Goal: Find specific page/section: Find specific page/section

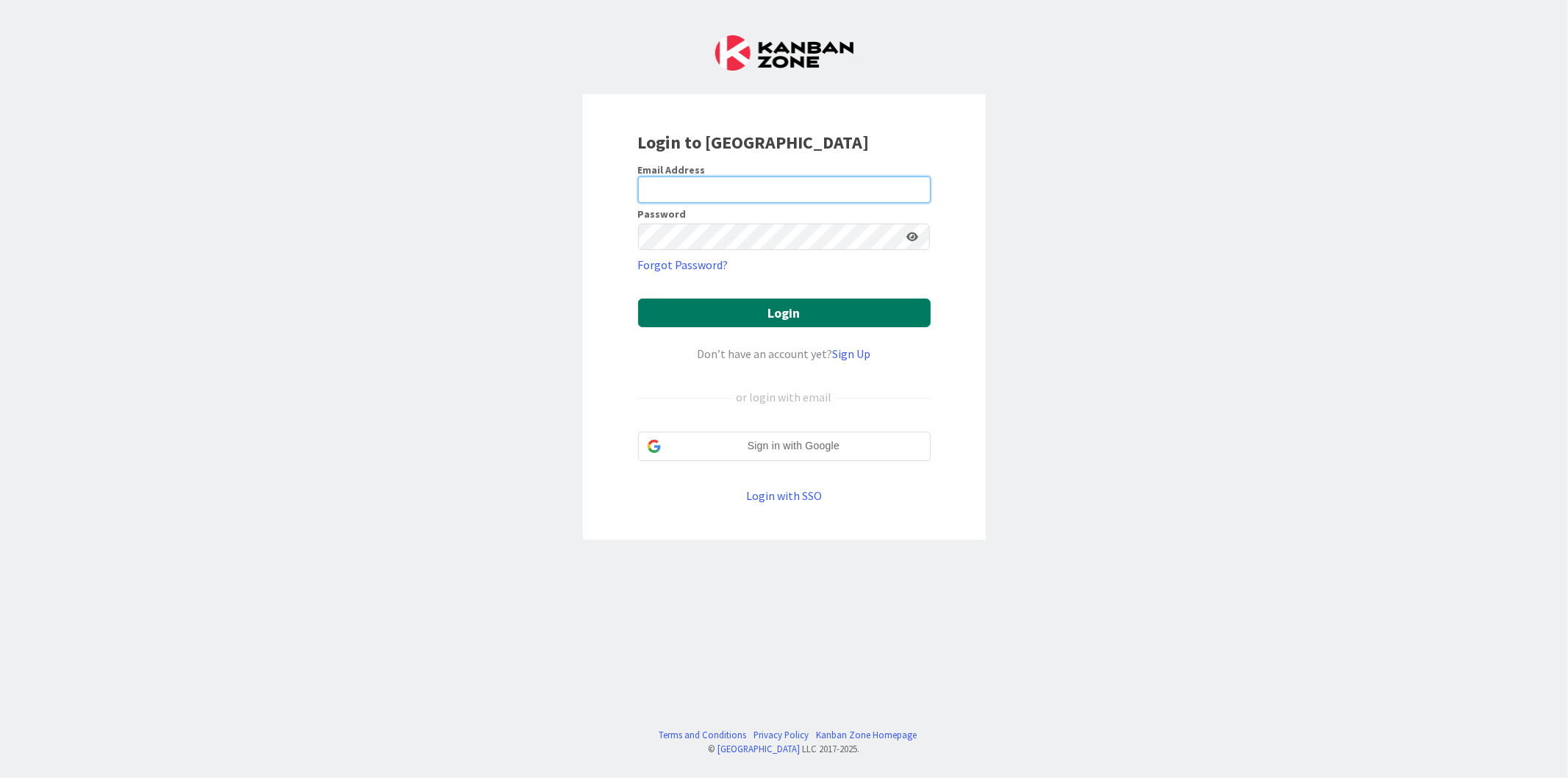
type input "[EMAIL_ADDRESS][DOMAIN_NAME]"
click at [768, 325] on button "Login" at bounding box center [784, 312] width 293 height 29
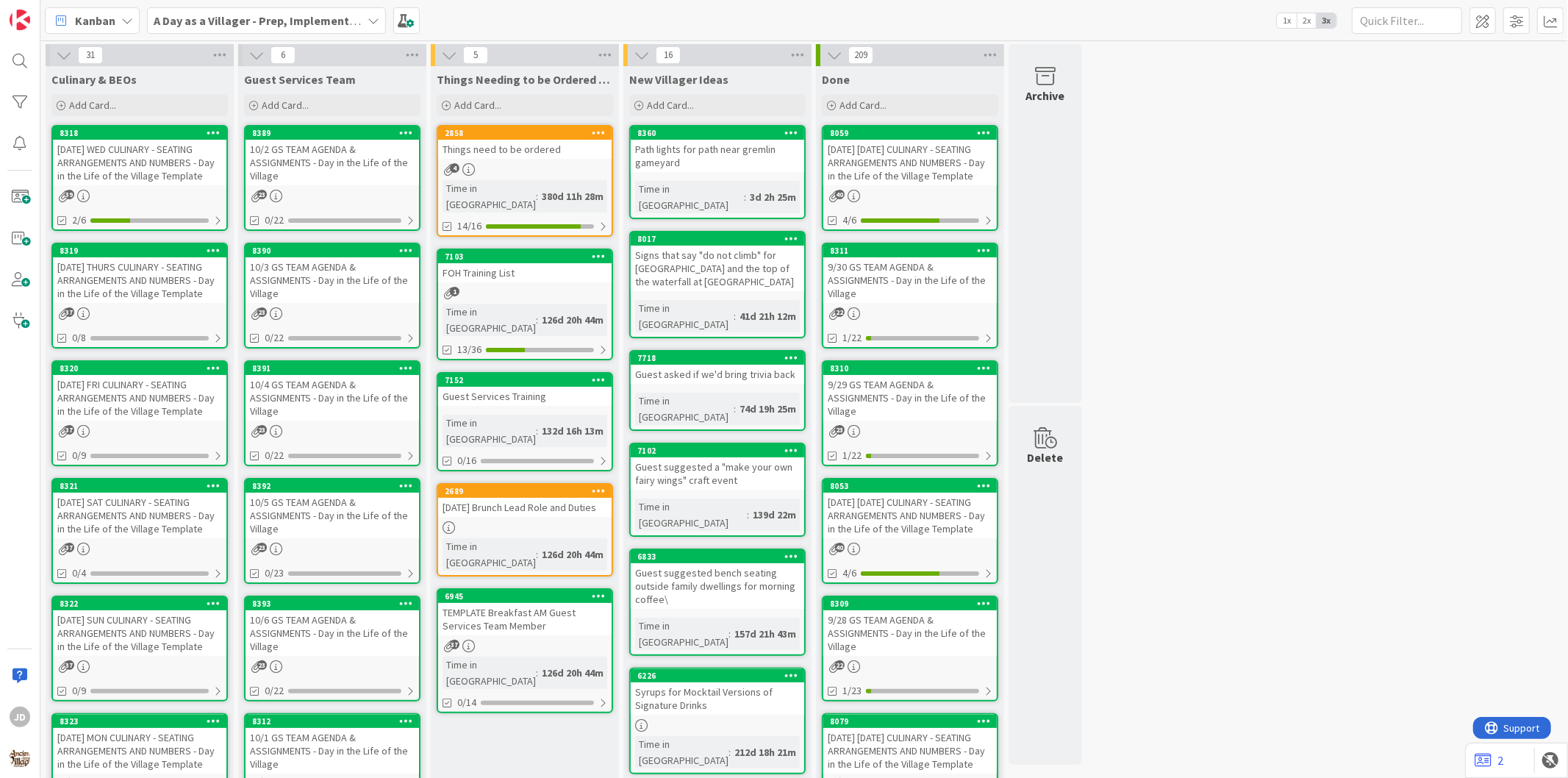
click at [366, 175] on div "10/2 GS TEAM AGENDA & ASSIGNMENTS - Day in the Life of the Village" at bounding box center [332, 163] width 173 height 46
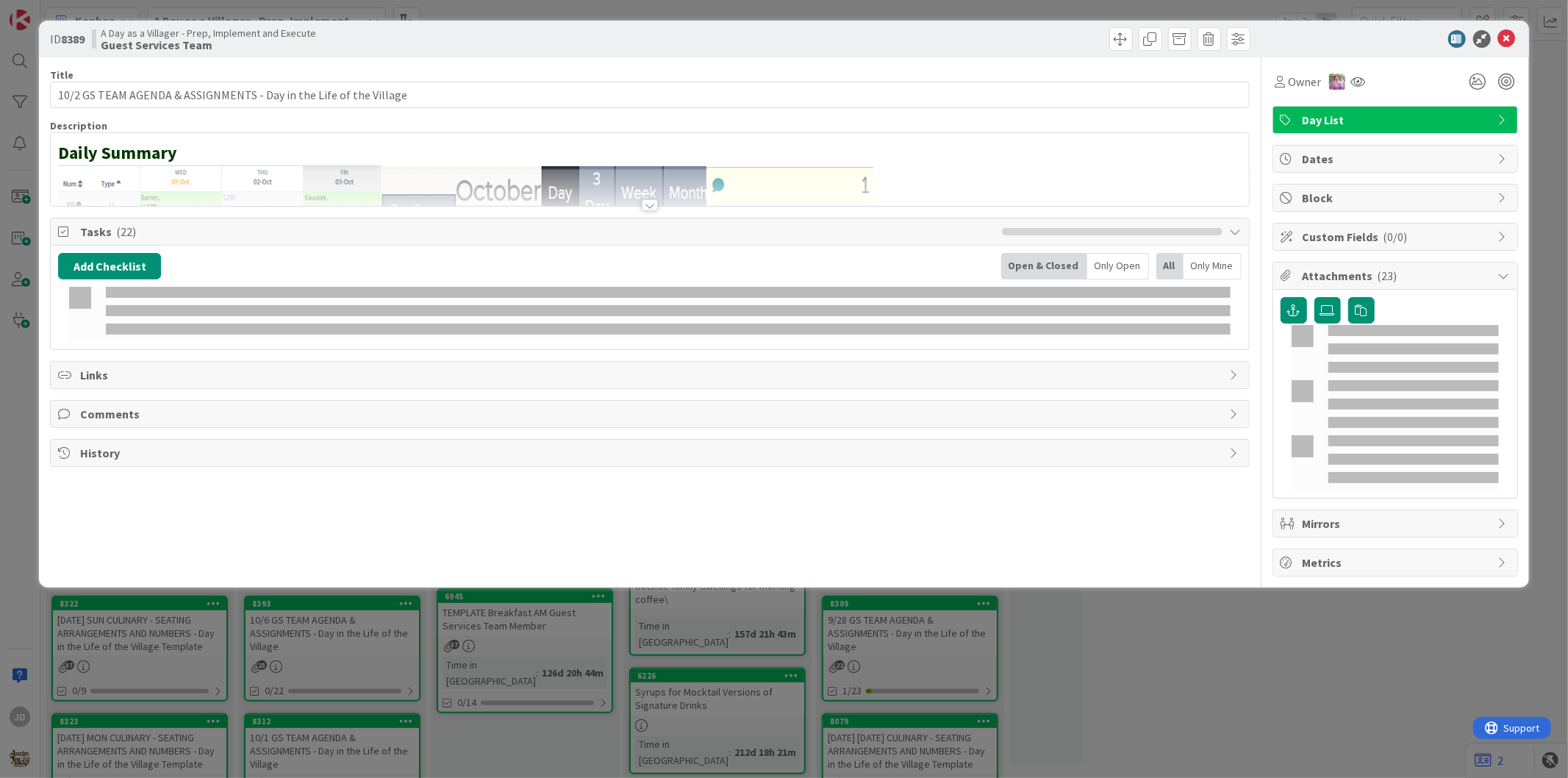
click at [1504, 46] on div at bounding box center [1388, 38] width 261 height 17
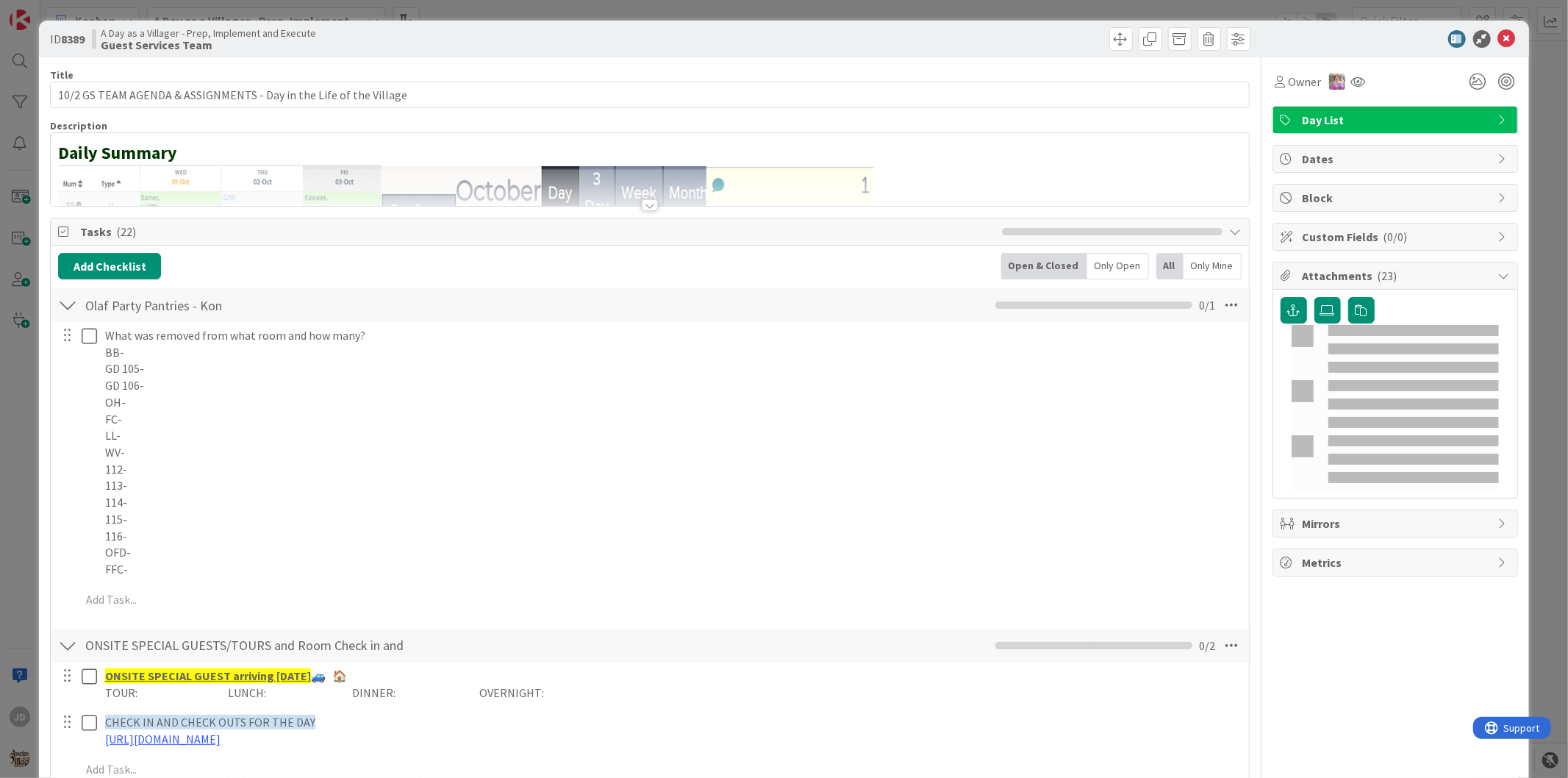
click at [1508, 38] on div "ID 8389 A Day as a Villager - Prep, Implement and Execute Guest Services Team" at bounding box center [784, 38] width 1490 height 37
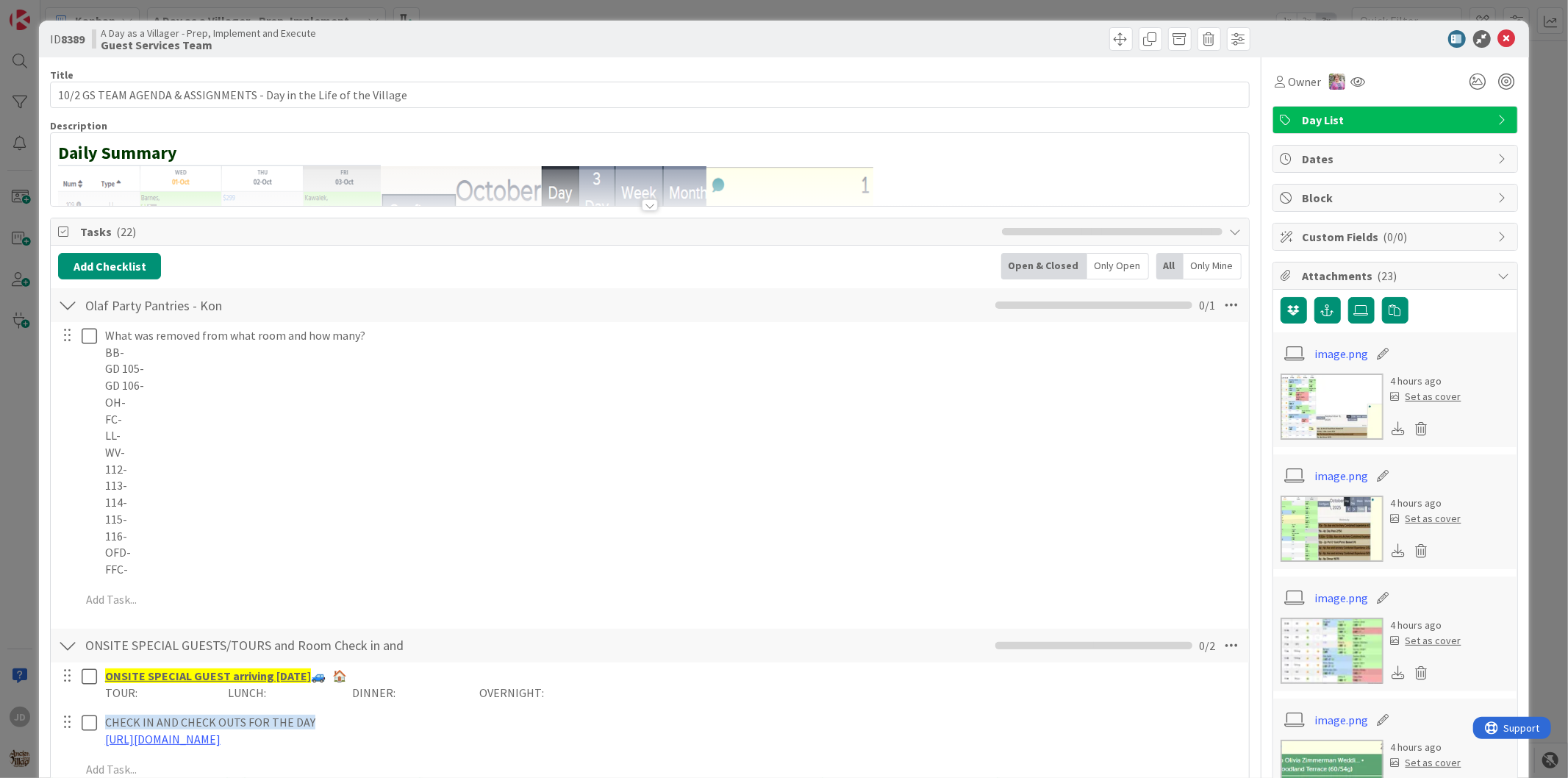
click at [1500, 42] on icon at bounding box center [1507, 38] width 17 height 17
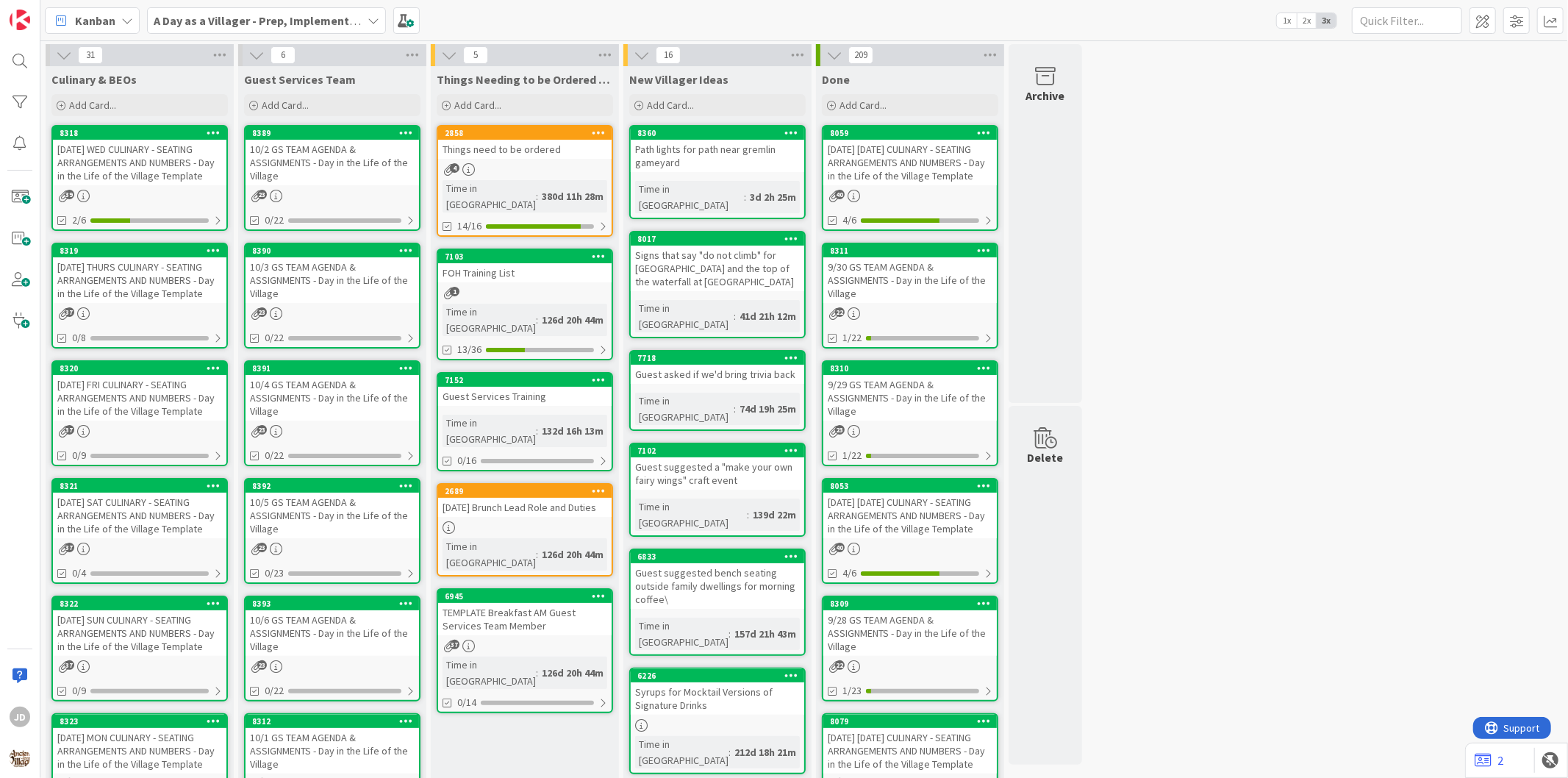
click at [1495, 38] on div "Kanban A Day as a Villager - Prep, Implement and Execute 1x 2x 3x" at bounding box center [804, 20] width 1528 height 41
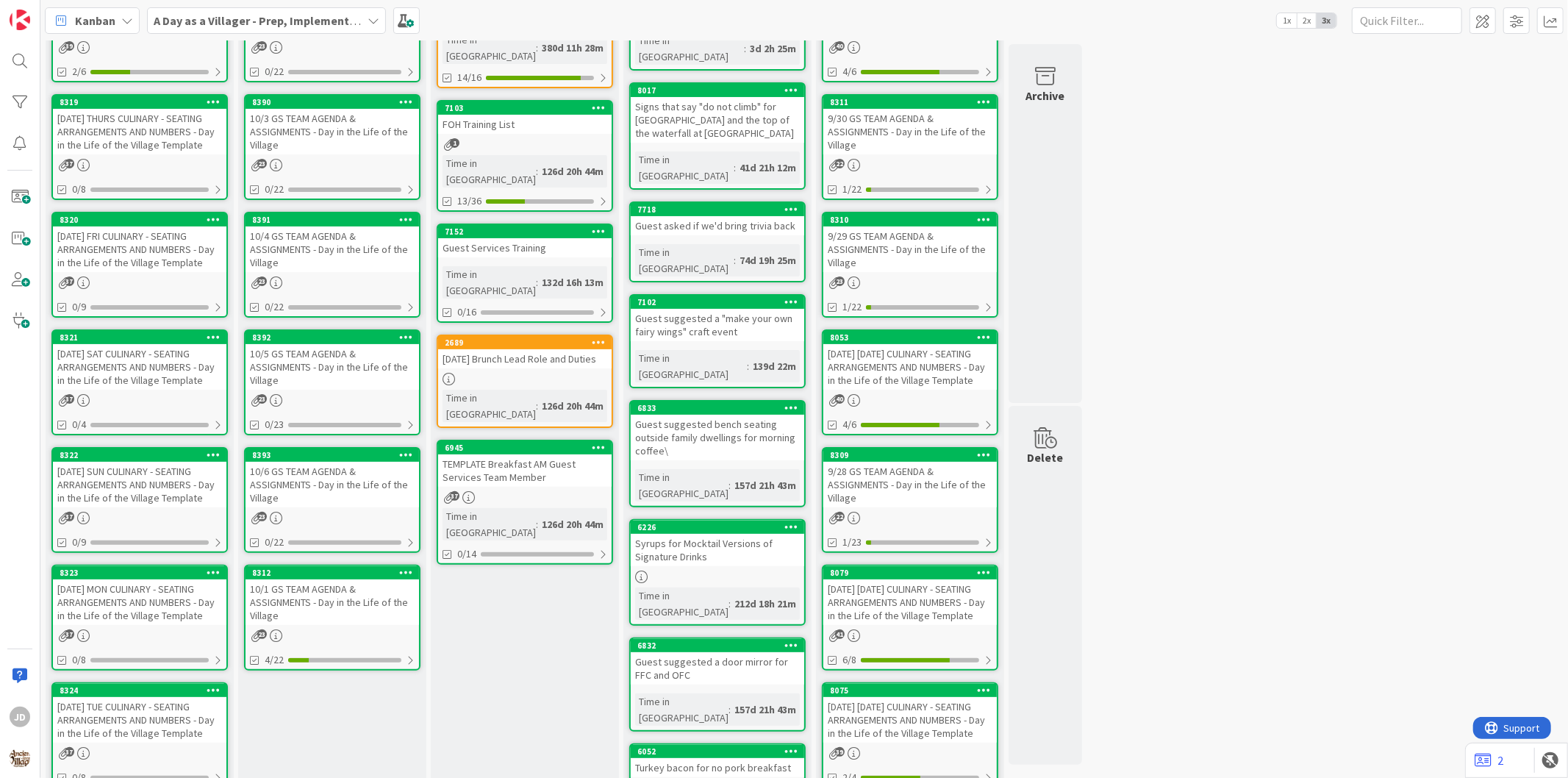
scroll to position [163, 0]
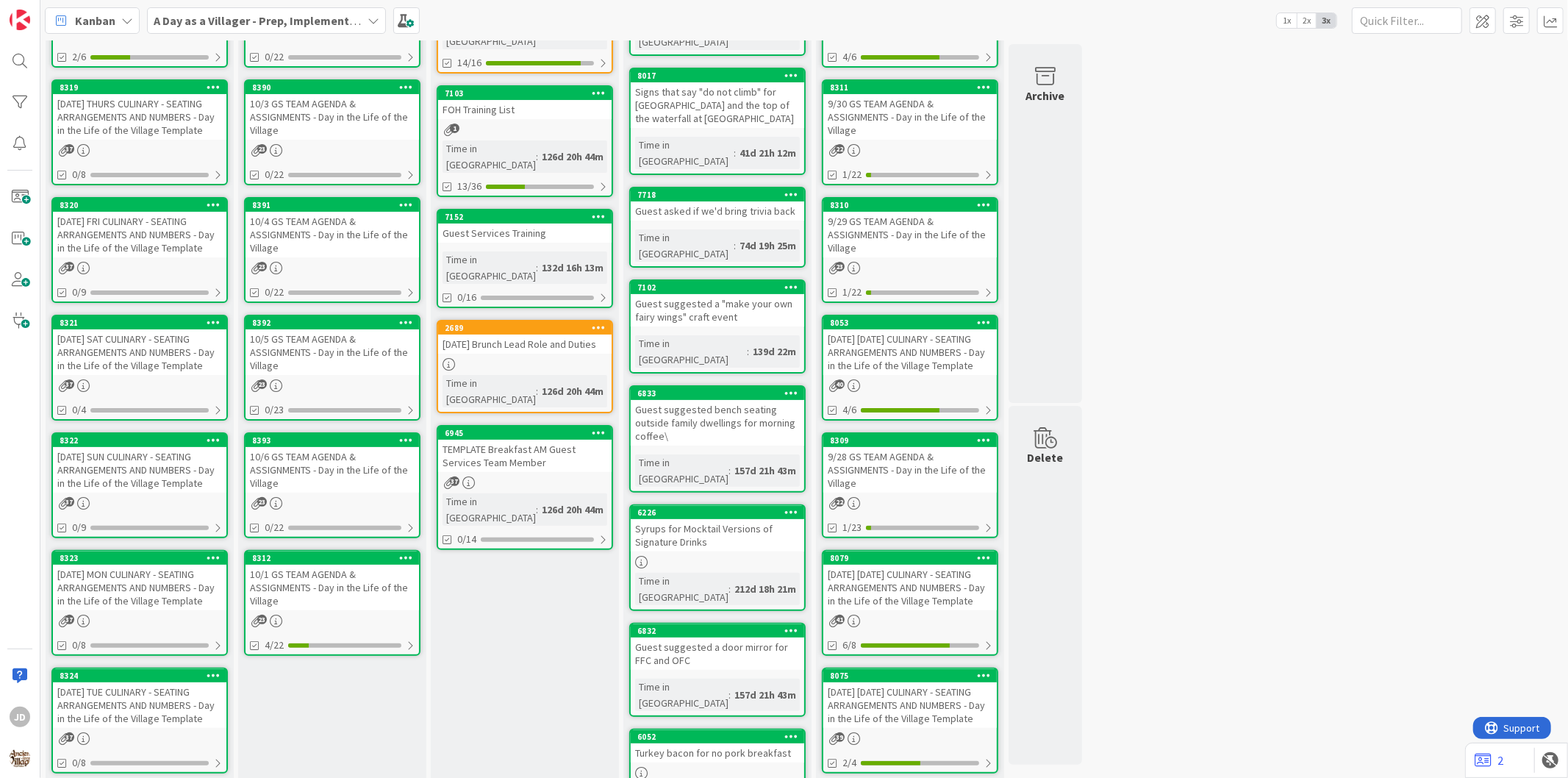
click at [342, 564] on div "10/1 GS TEAM AGENDA & ASSIGNMENTS - Day in the Life of the Village" at bounding box center [332, 587] width 173 height 46
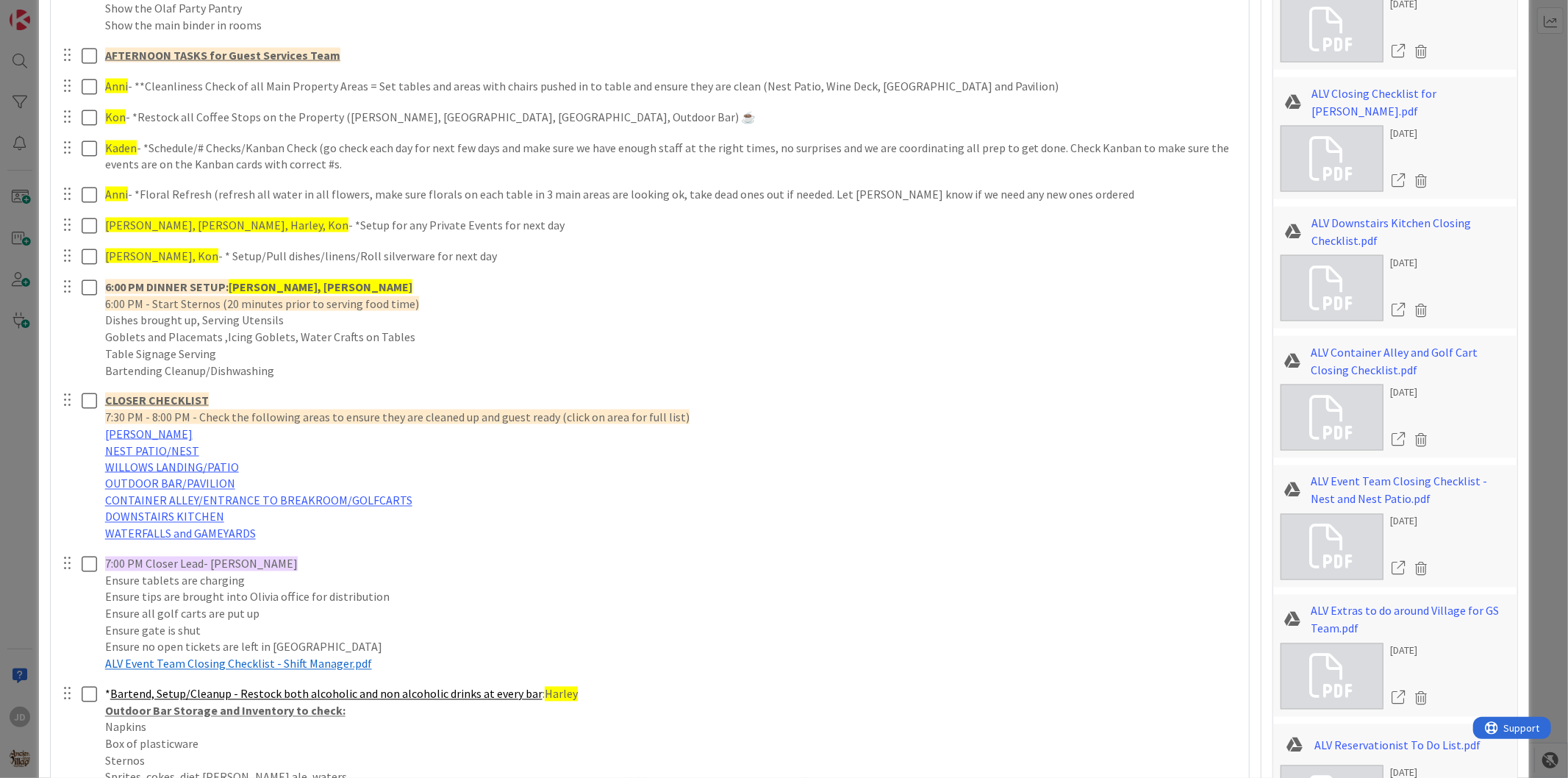
scroll to position [2043, 0]
